Goal: Navigation & Orientation: Go to known website

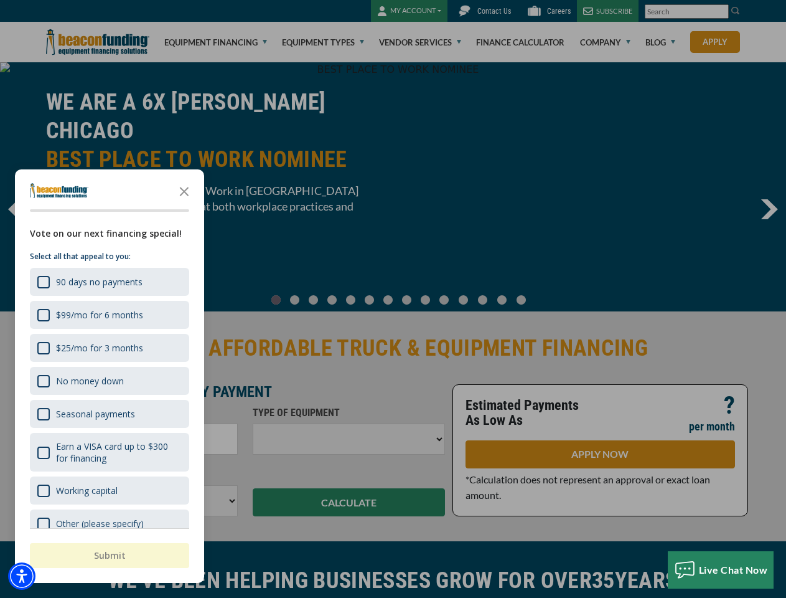
click at [393, 299] on div "button" at bounding box center [393, 299] width 786 height 598
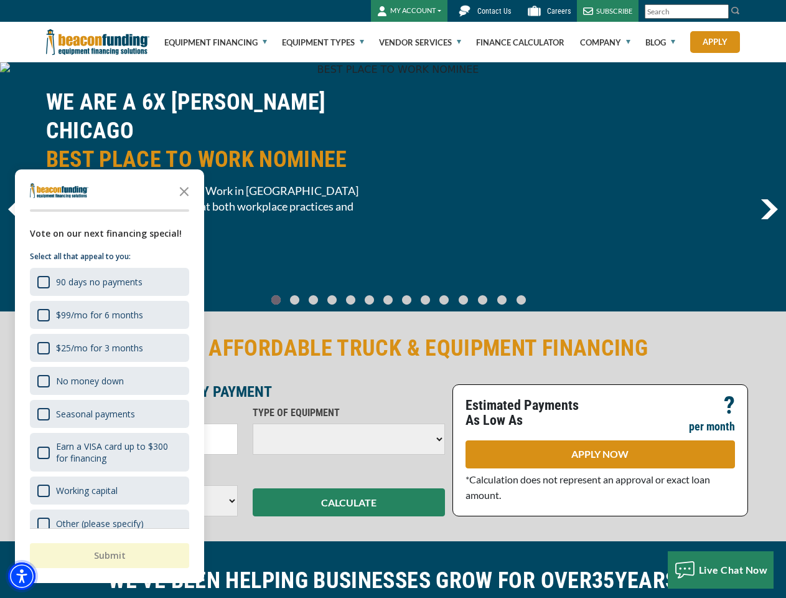
click at [22, 576] on img "Accessibility Menu" at bounding box center [21, 575] width 27 height 27
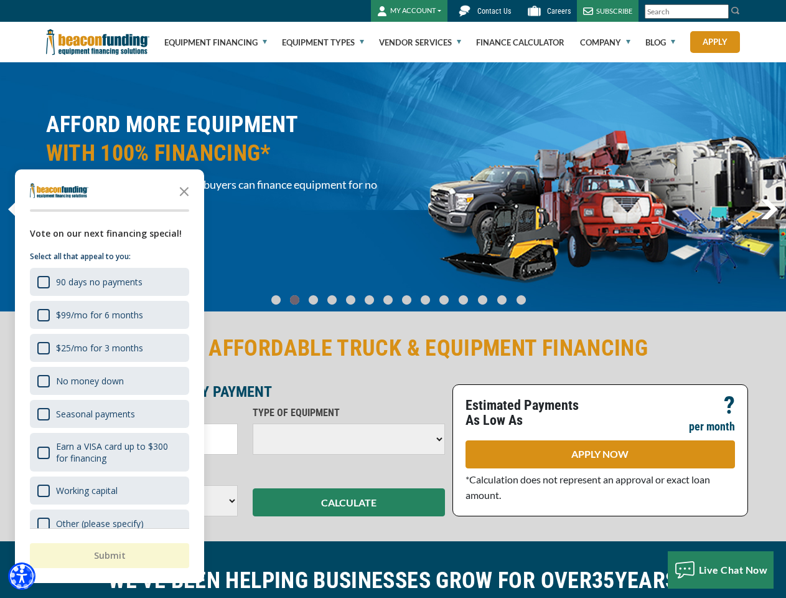
click at [393, 299] on body "Skip to main content Enable accessibility for low vision Open the accessibility…" at bounding box center [393, 299] width 786 height 598
click at [184, 190] on body "Skip to main content Enable accessibility for low vision Open the accessibility…" at bounding box center [393, 299] width 786 height 598
click at [108, 281] on body "Skip to main content Enable accessibility for low vision Open the accessibility…" at bounding box center [393, 299] width 786 height 598
